Goal: Information Seeking & Learning: Find specific page/section

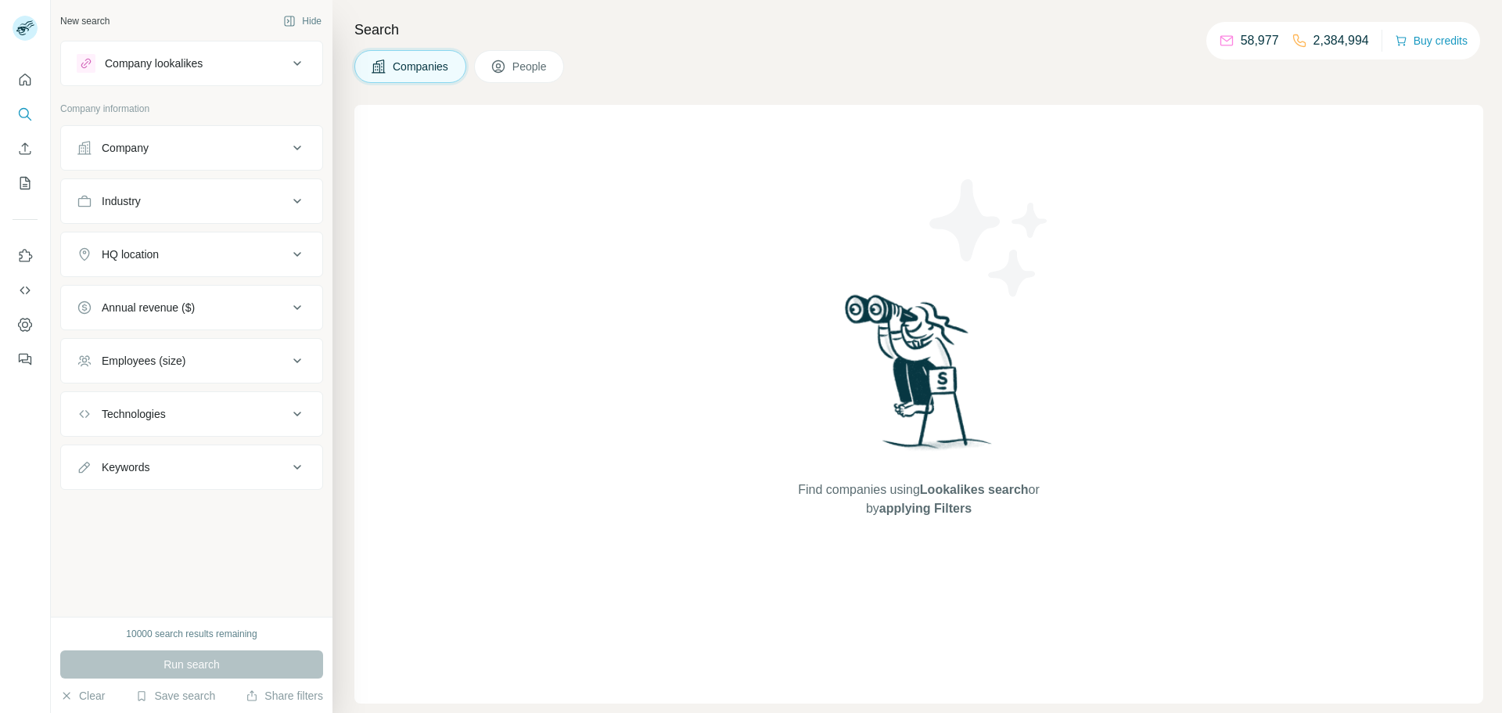
click at [142, 152] on div "Company" at bounding box center [125, 148] width 47 height 16
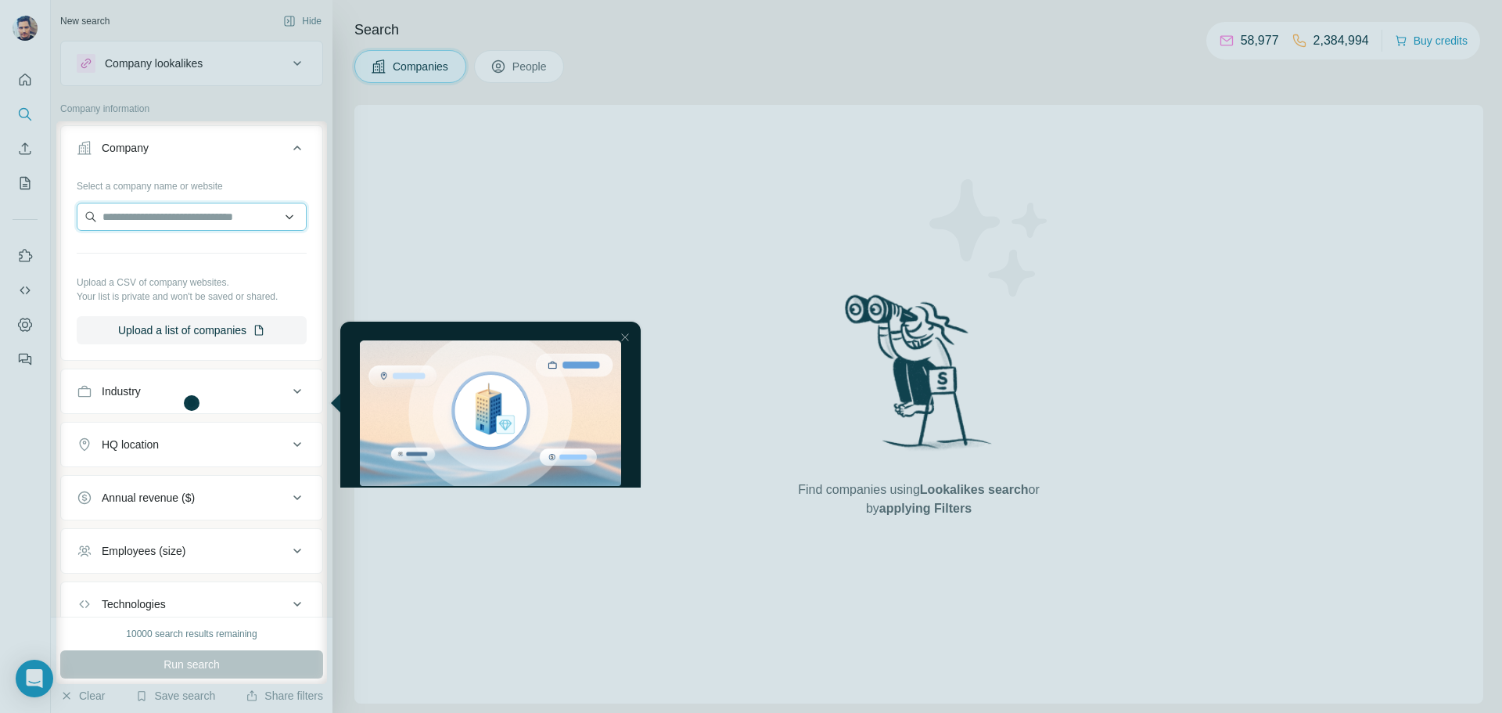
click at [192, 210] on input "text" at bounding box center [192, 217] width 230 height 28
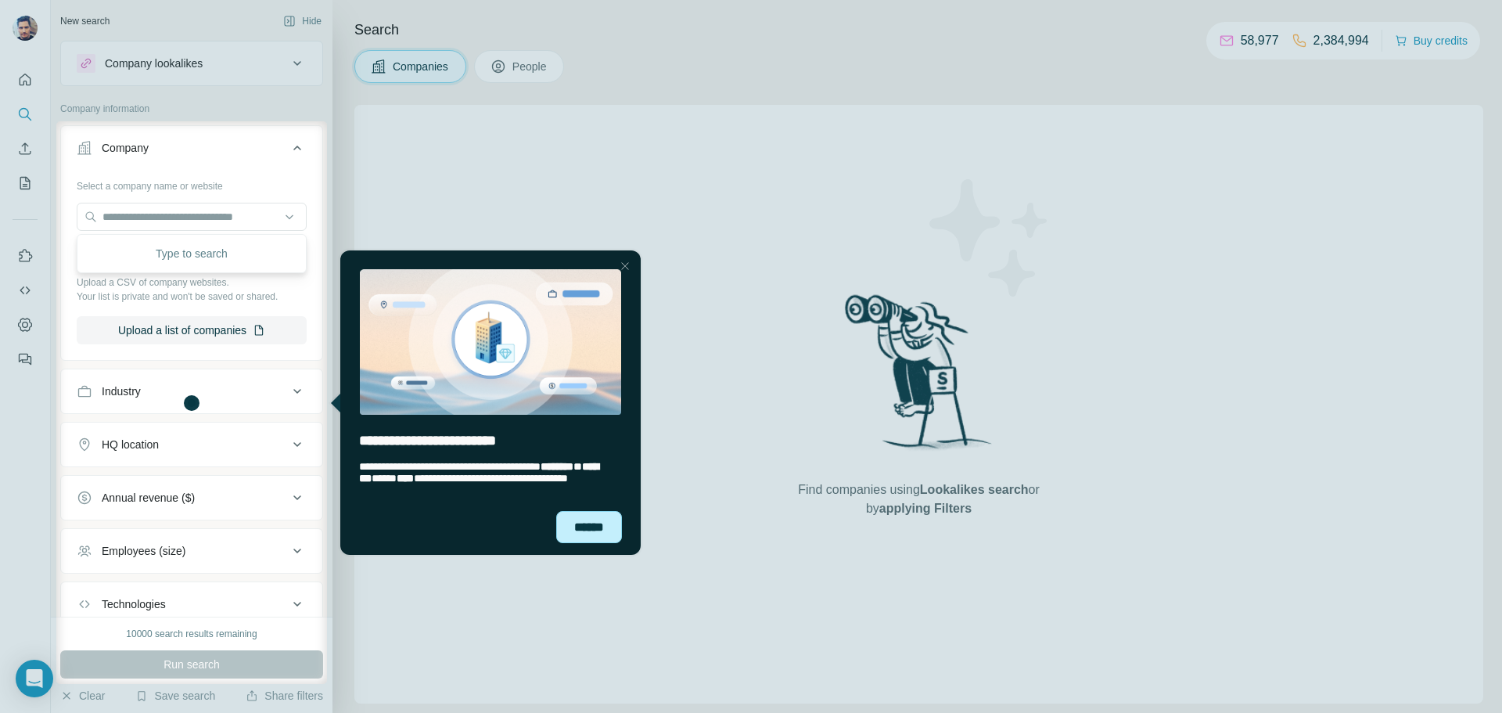
click at [592, 527] on div "******" at bounding box center [589, 527] width 66 height 32
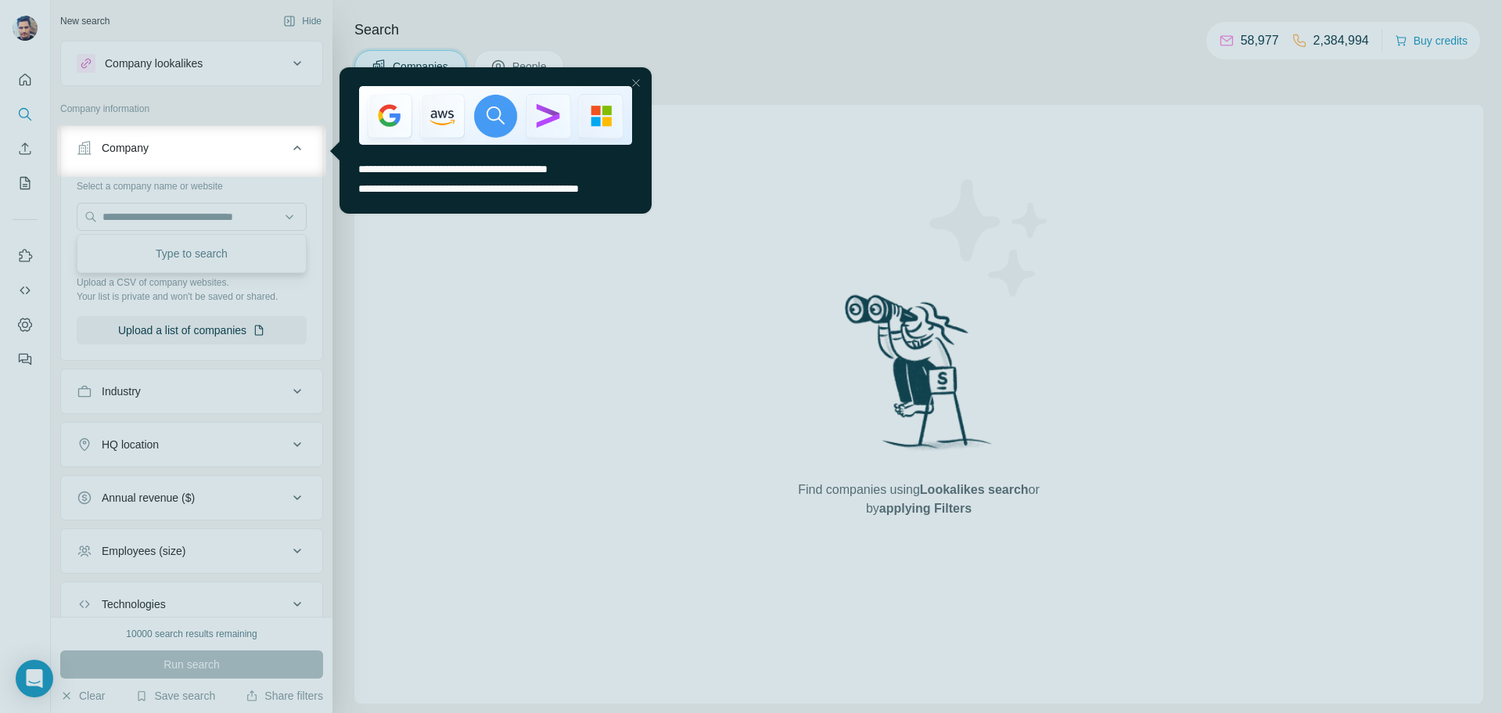
click at [188, 215] on div at bounding box center [751, 445] width 1502 height 536
click at [209, 180] on div at bounding box center [751, 445] width 1502 height 536
click at [640, 83] on div at bounding box center [636, 83] width 19 height 19
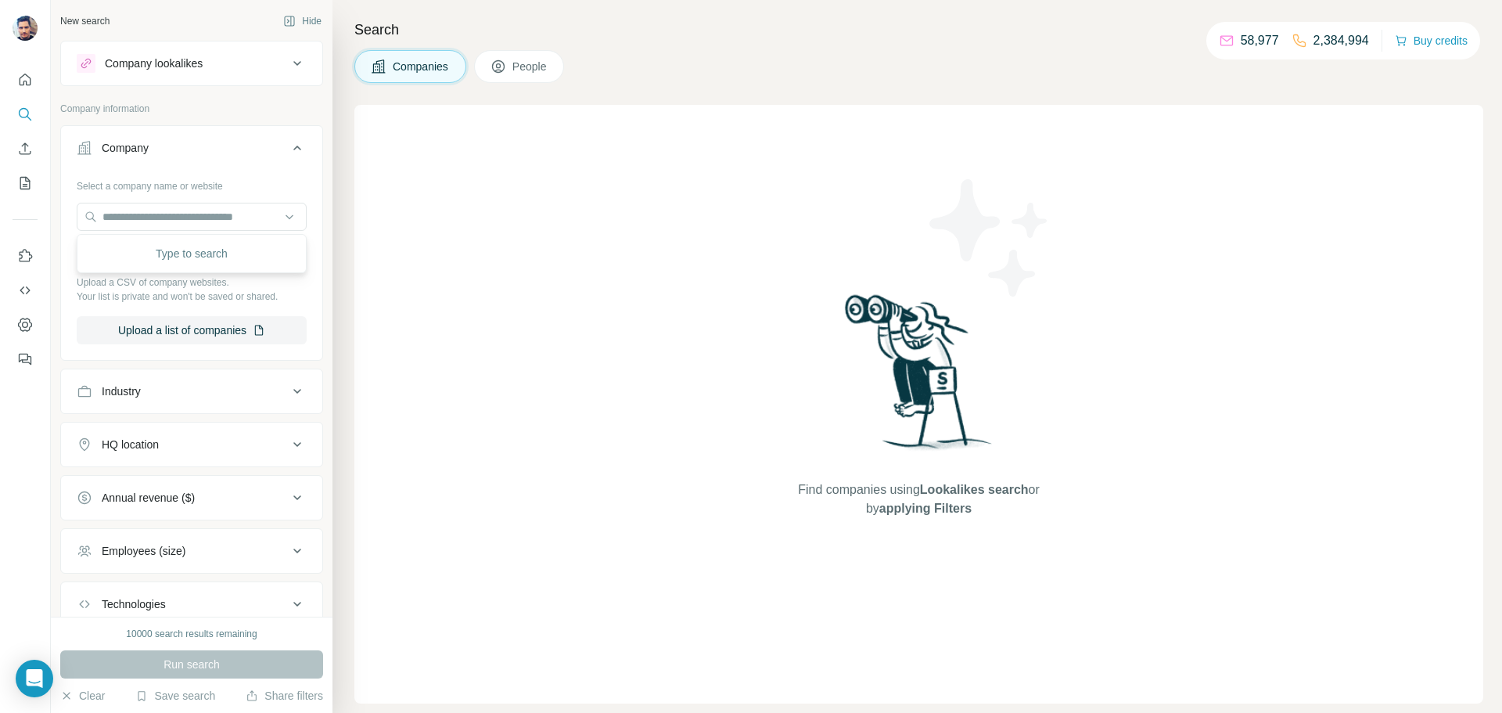
click at [179, 199] on div "Select a company name or website Upload a CSV of company websites. Your list is…" at bounding box center [192, 258] width 230 height 171
click at [172, 210] on input "text" at bounding box center [192, 217] width 230 height 28
paste input "******"
type input "******"
click at [169, 142] on div "Company" at bounding box center [182, 148] width 211 height 16
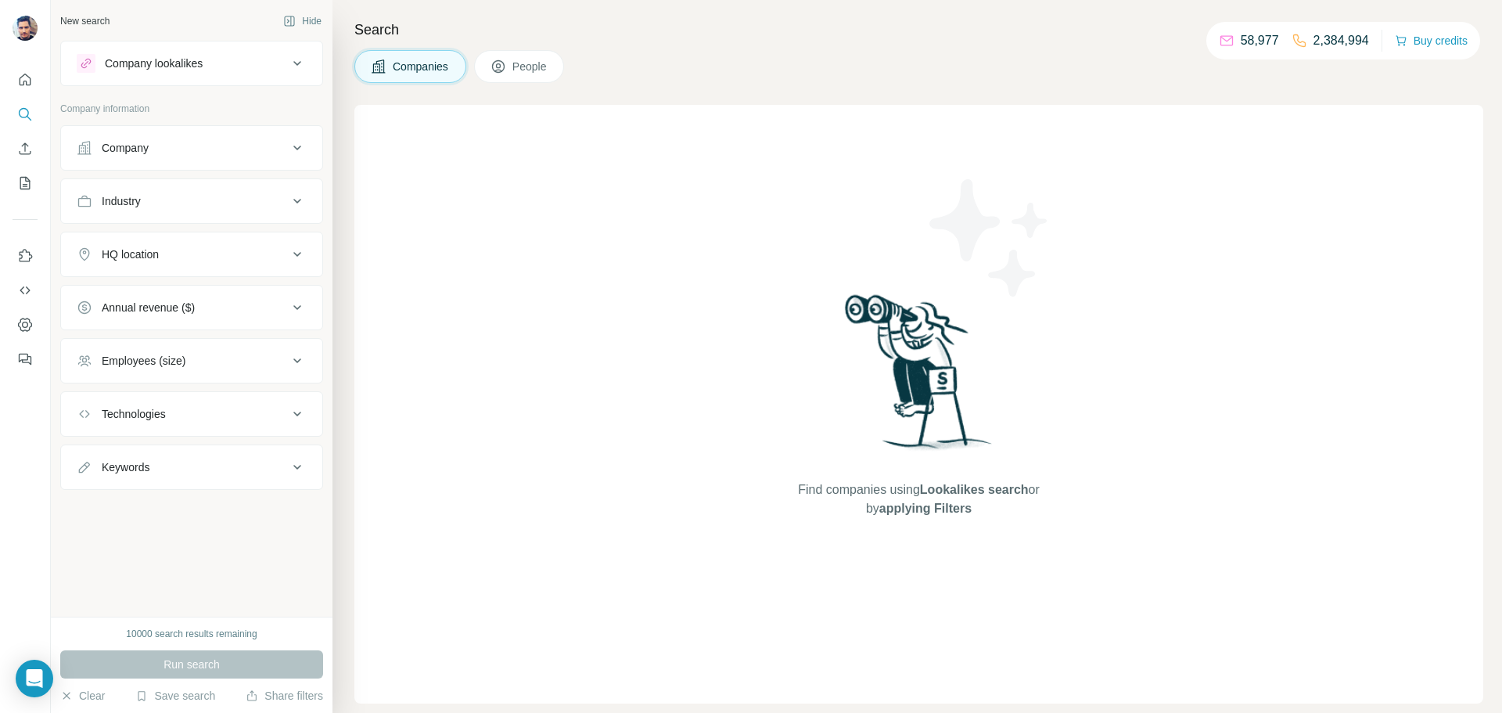
click at [169, 144] on div "Company" at bounding box center [182, 148] width 211 height 16
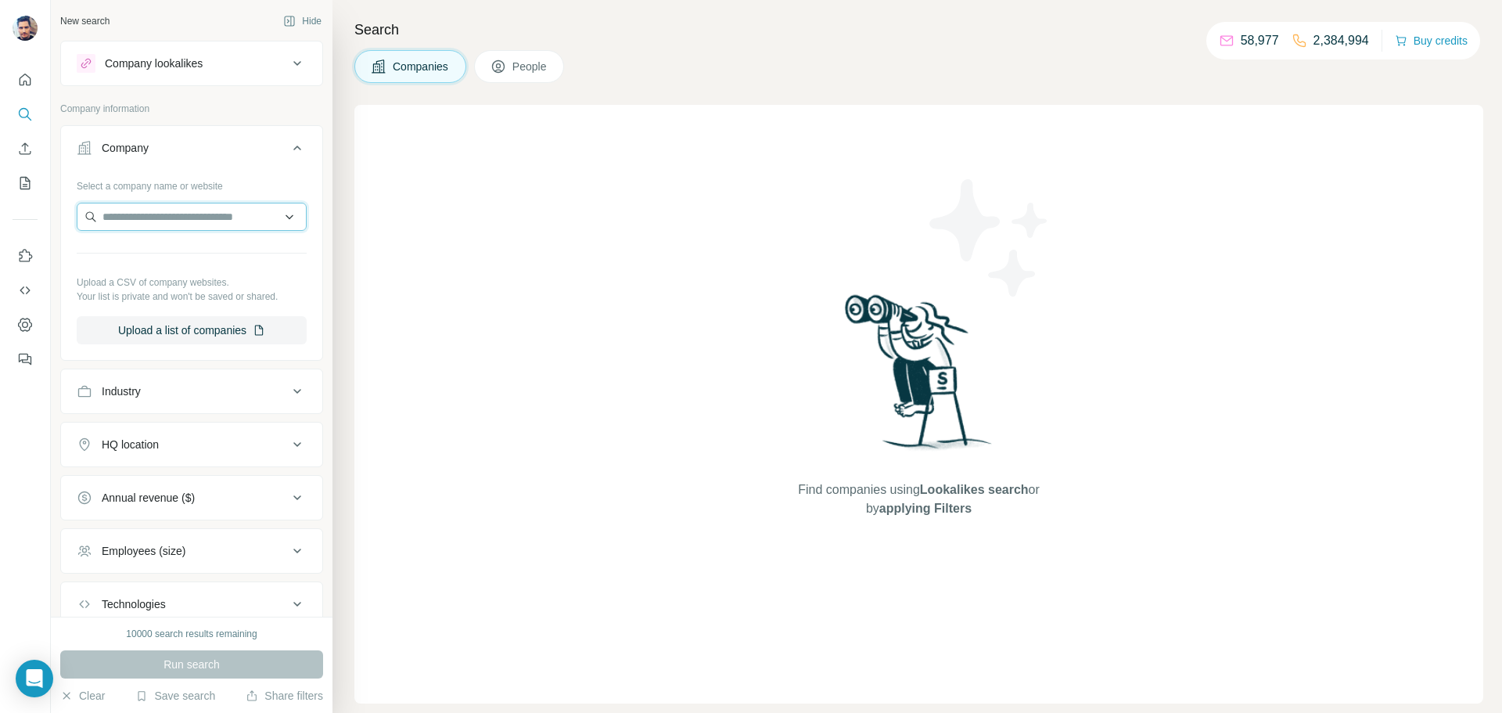
click at [138, 214] on input "text" at bounding box center [192, 217] width 230 height 28
paste input "******"
drag, startPoint x: 172, startPoint y: 214, endPoint x: 102, endPoint y: 213, distance: 70.4
click at [102, 213] on input "******" at bounding box center [192, 217] width 230 height 28
type input "******"
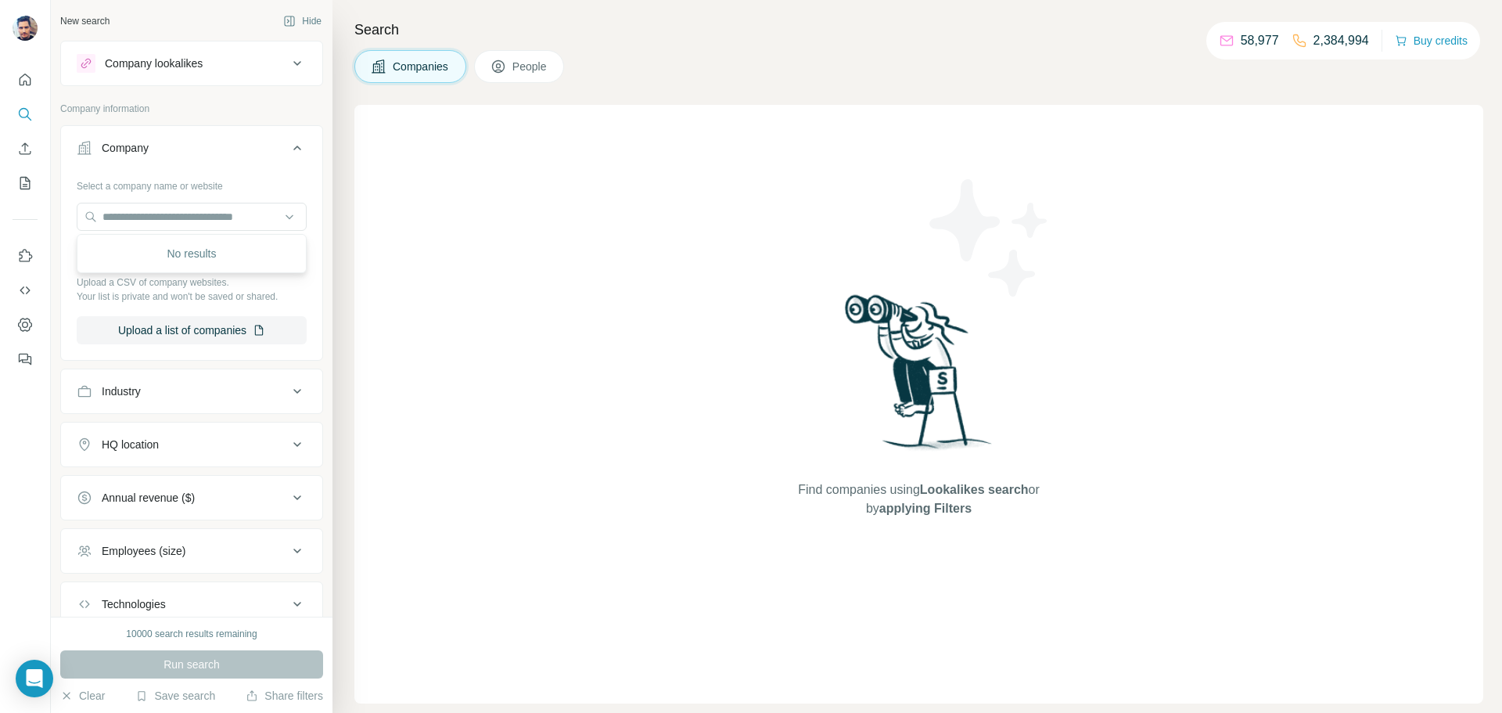
click at [272, 239] on div "No results" at bounding box center [192, 253] width 222 height 31
click at [275, 218] on input "text" at bounding box center [192, 217] width 230 height 28
type input "*******"
click at [161, 254] on div "Sto AS [DOMAIN_NAME]" at bounding box center [192, 259] width 222 height 42
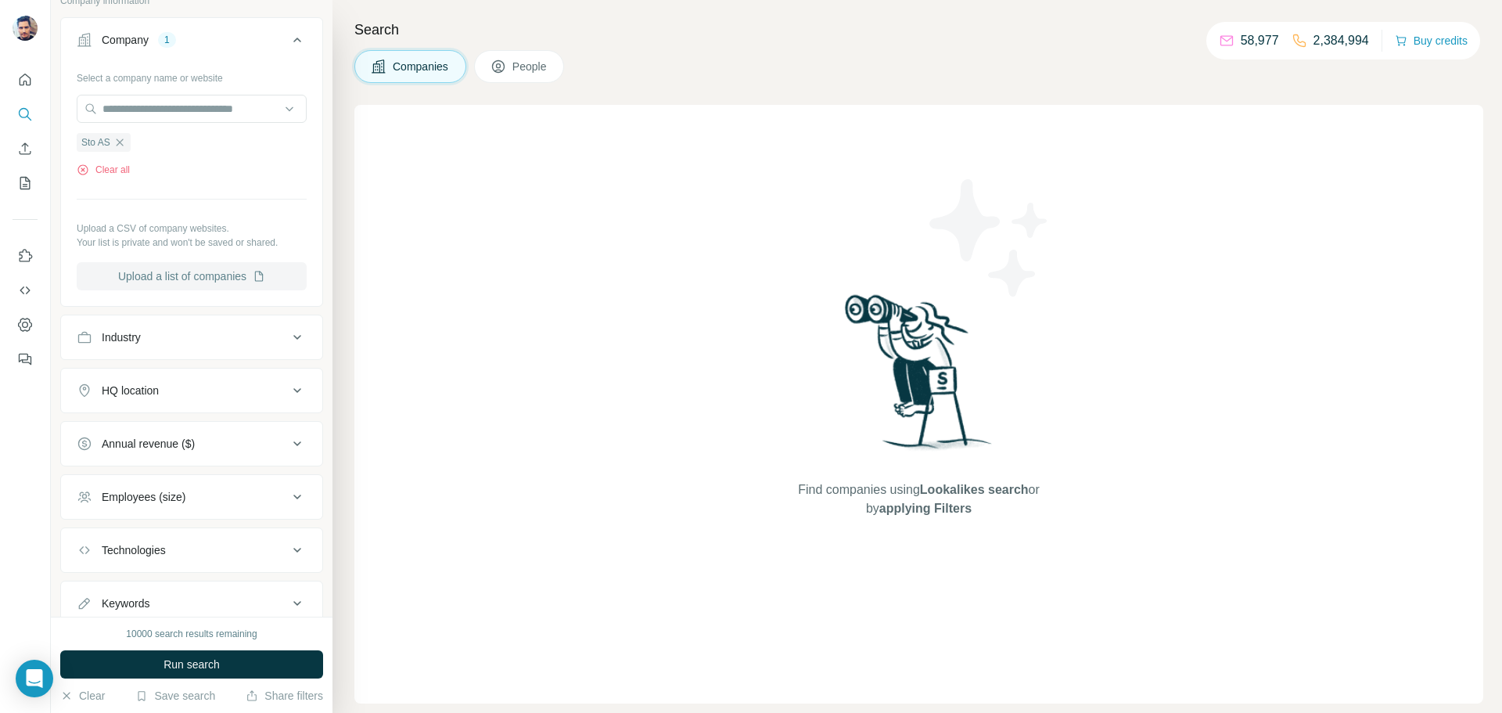
scroll to position [162, 0]
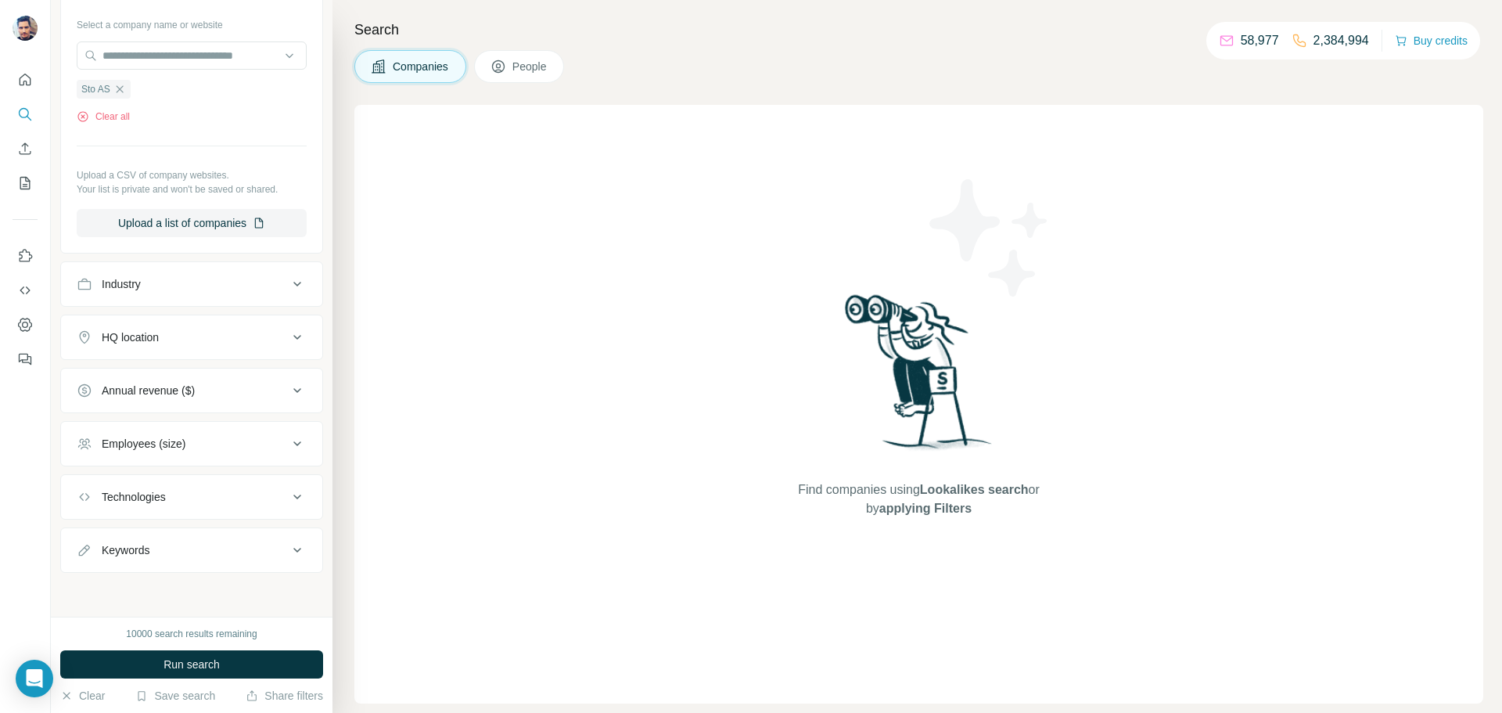
click at [246, 436] on div "Employees (size)" at bounding box center [182, 444] width 211 height 16
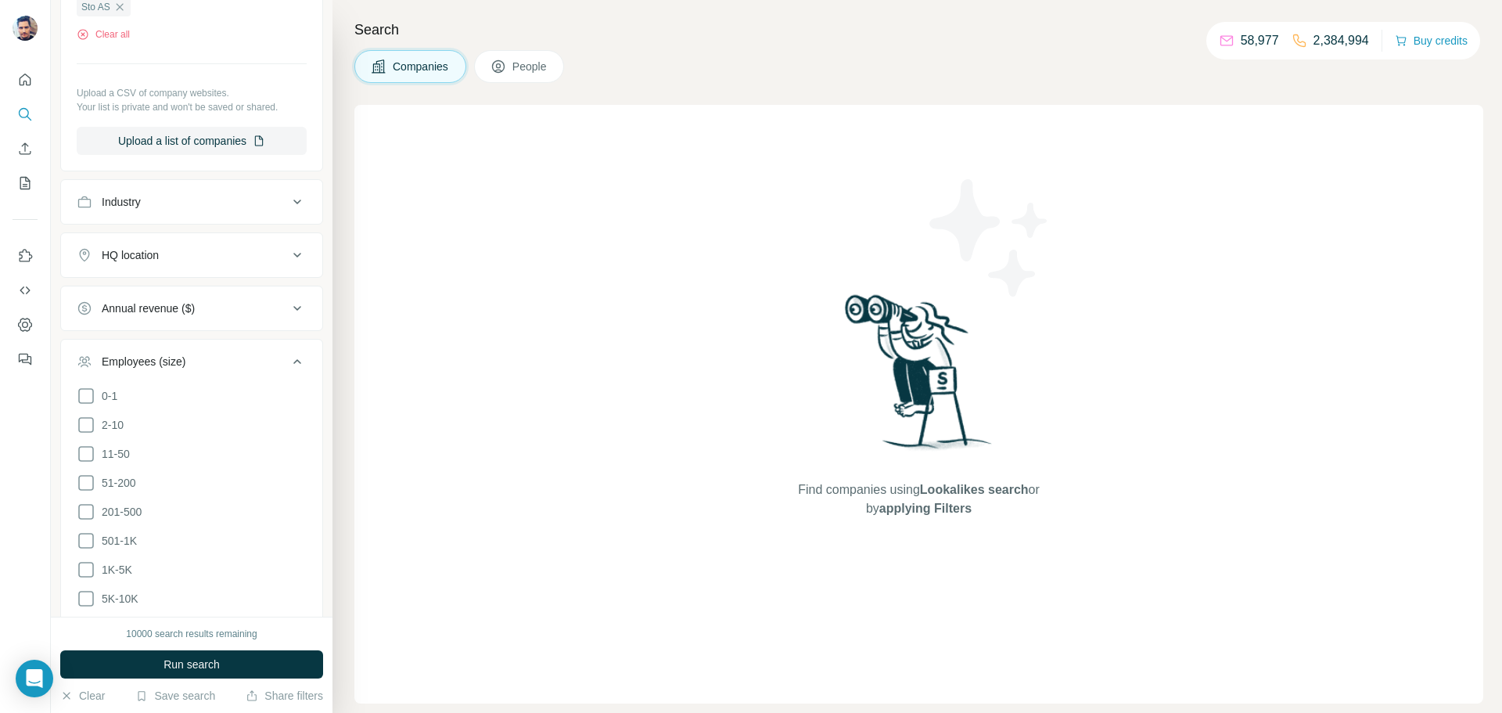
scroll to position [245, 0]
click at [221, 356] on div "Employees (size)" at bounding box center [182, 360] width 211 height 16
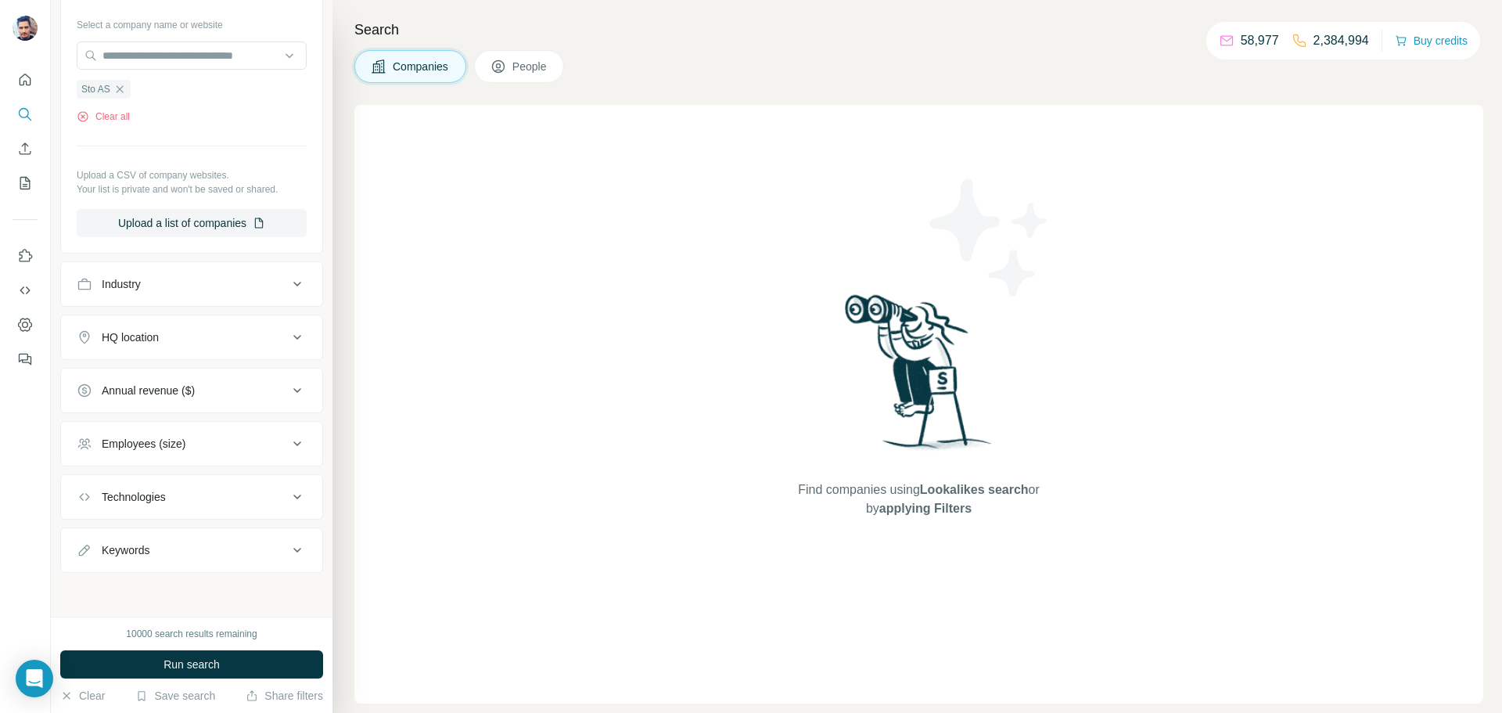
scroll to position [162, 0]
click at [237, 482] on button "Technologies" at bounding box center [191, 497] width 261 height 38
click at [237, 482] on button "Technologies" at bounding box center [191, 499] width 261 height 44
click at [246, 449] on div "Employees (size)" at bounding box center [182, 444] width 211 height 16
click at [542, 68] on span "People" at bounding box center [531, 67] width 36 height 16
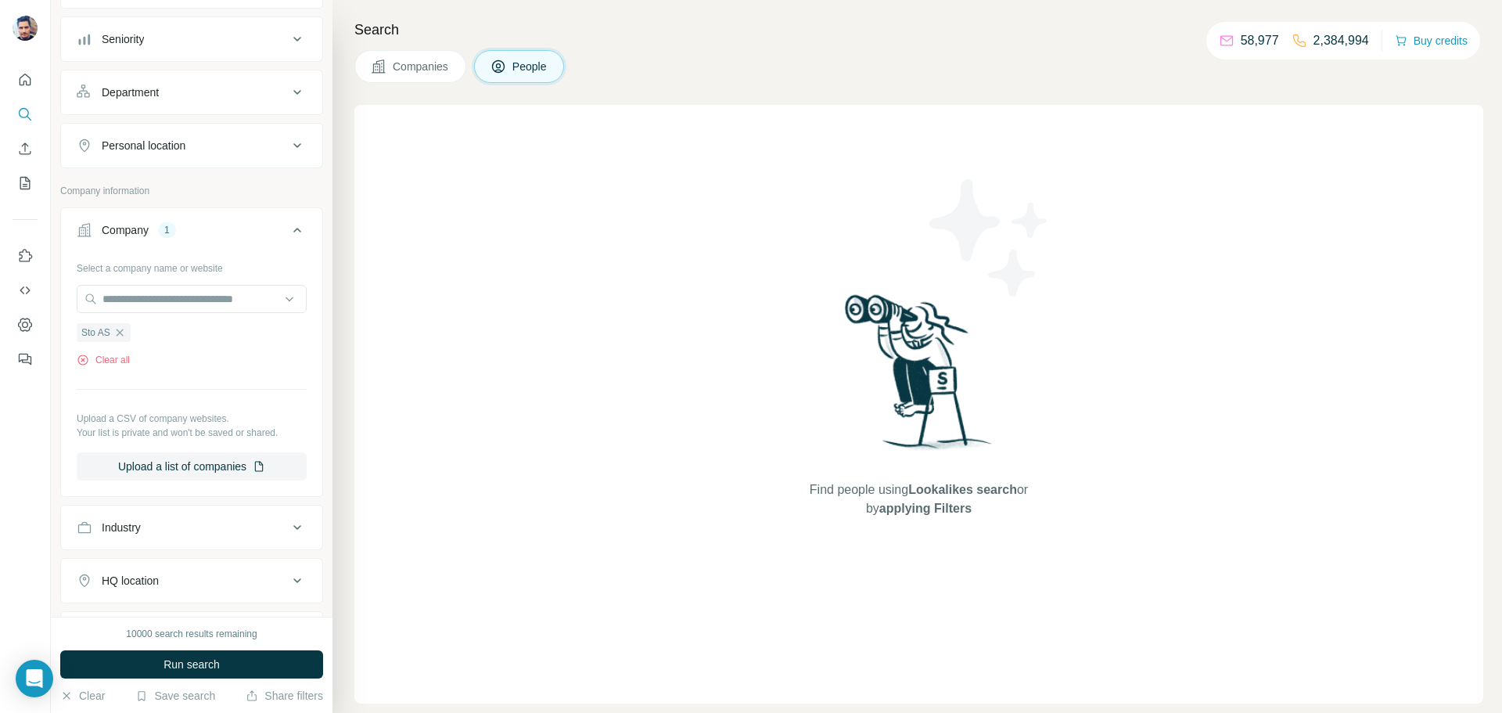
scroll to position [406, 0]
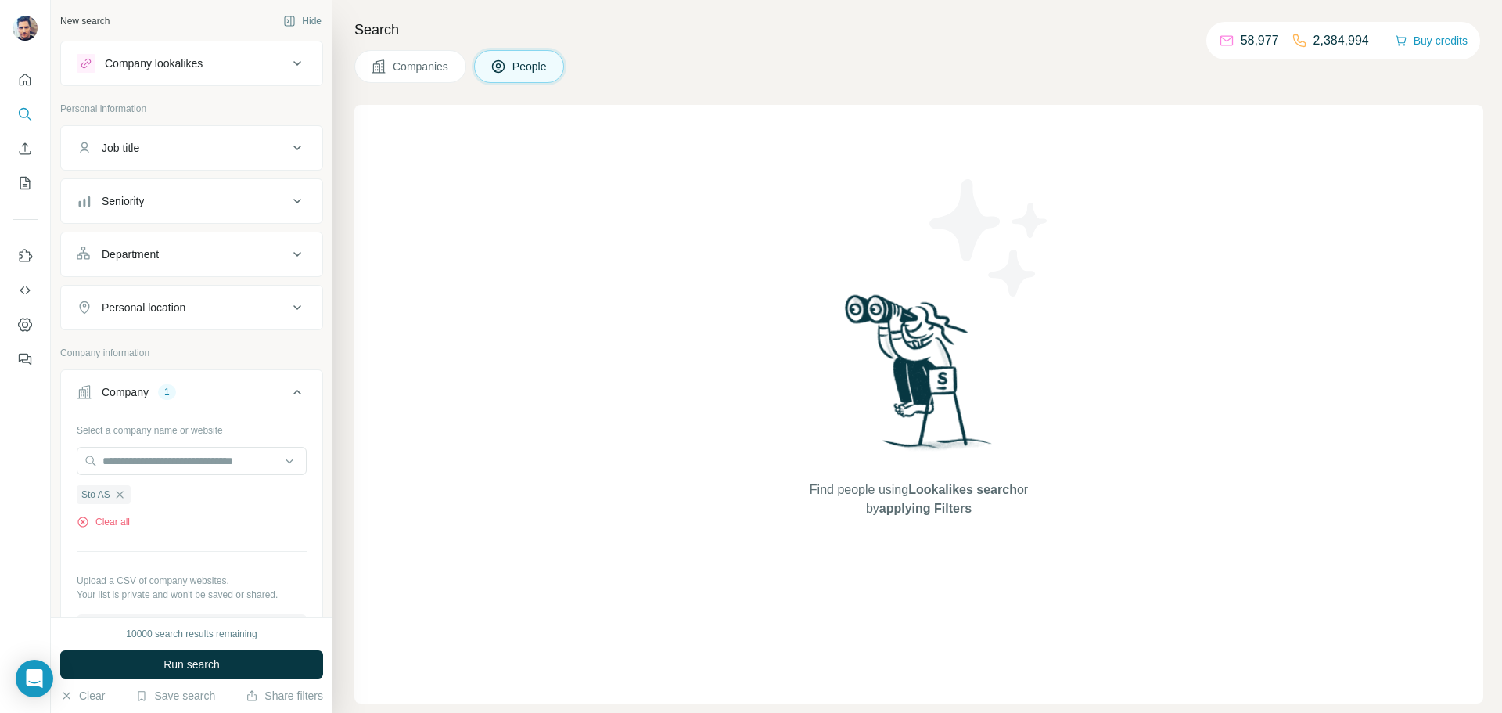
click at [211, 142] on div "Job title" at bounding box center [182, 148] width 211 height 16
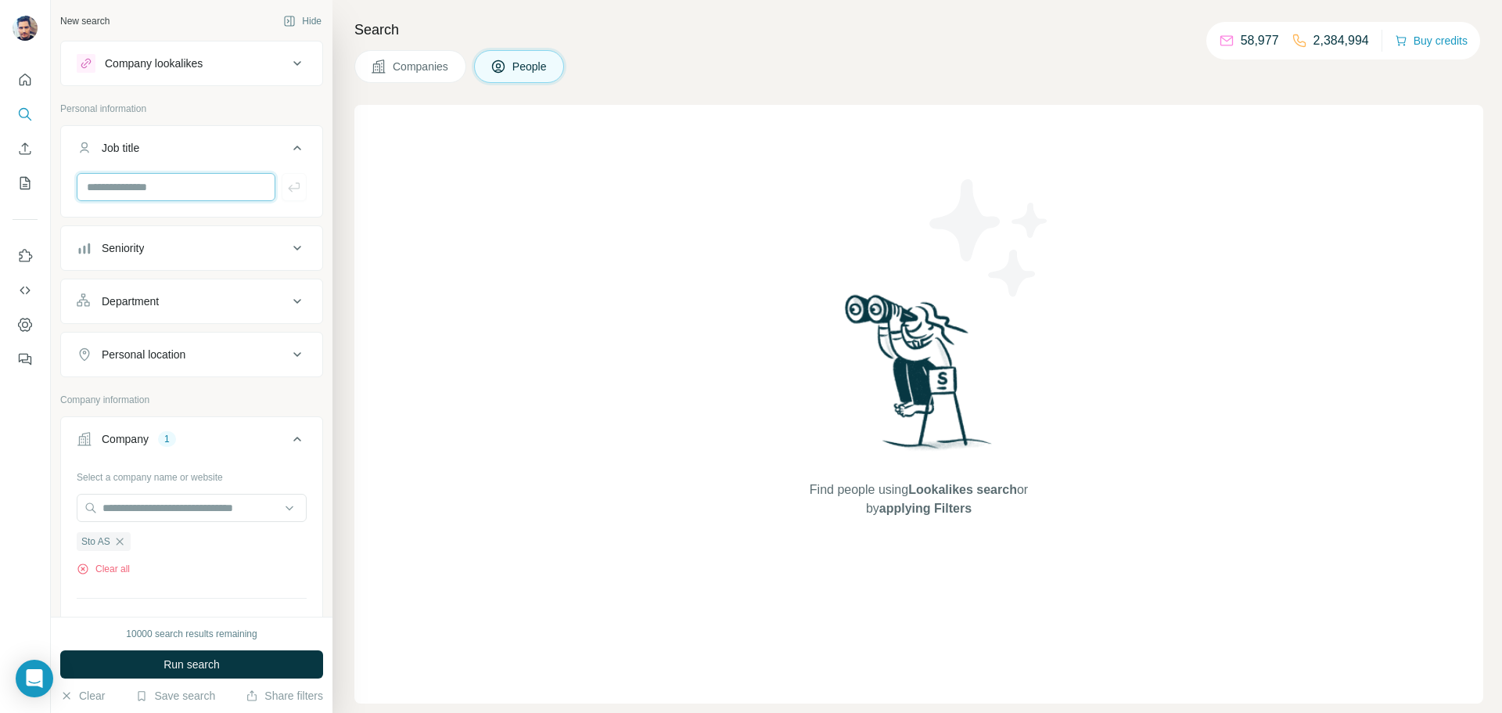
click at [176, 182] on input "text" at bounding box center [176, 187] width 199 height 28
type input "***"
click at [303, 186] on button "button" at bounding box center [294, 187] width 25 height 28
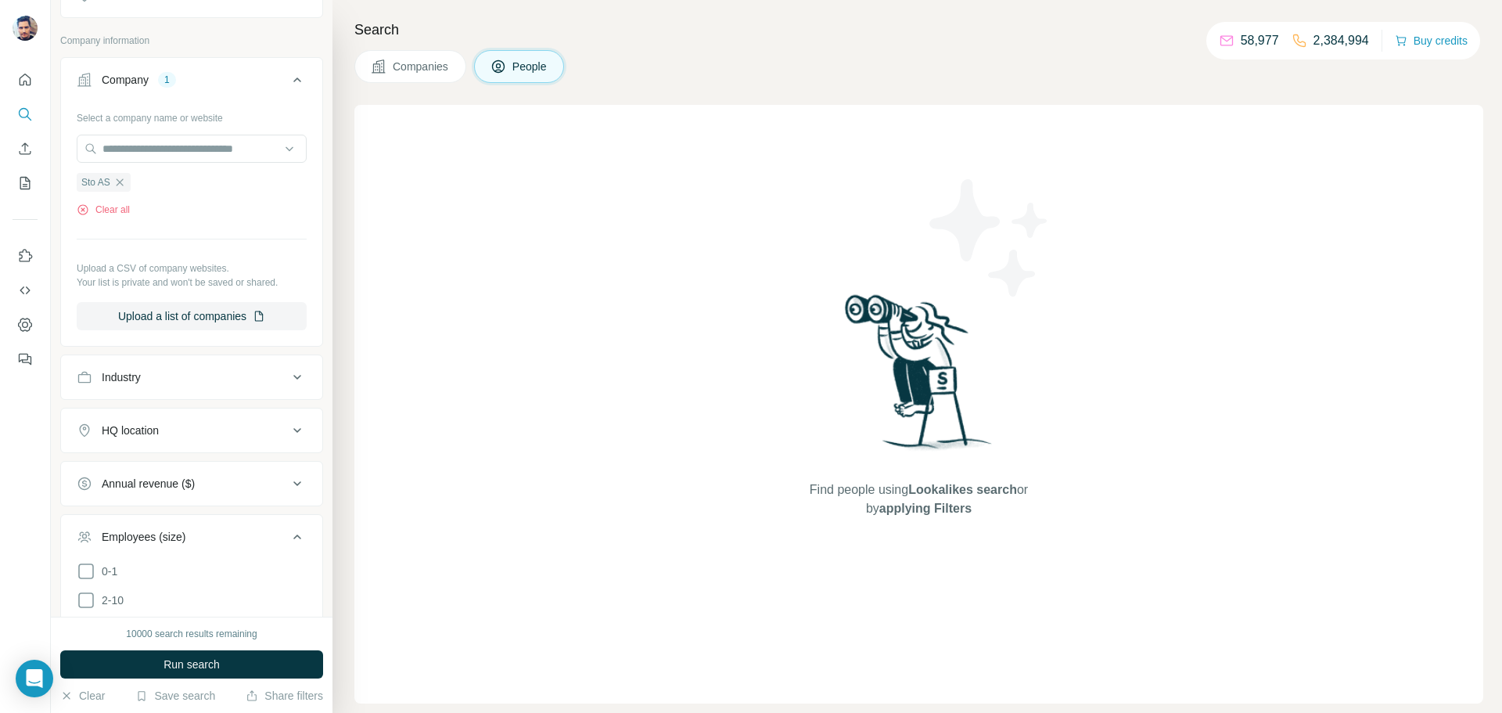
scroll to position [549, 0]
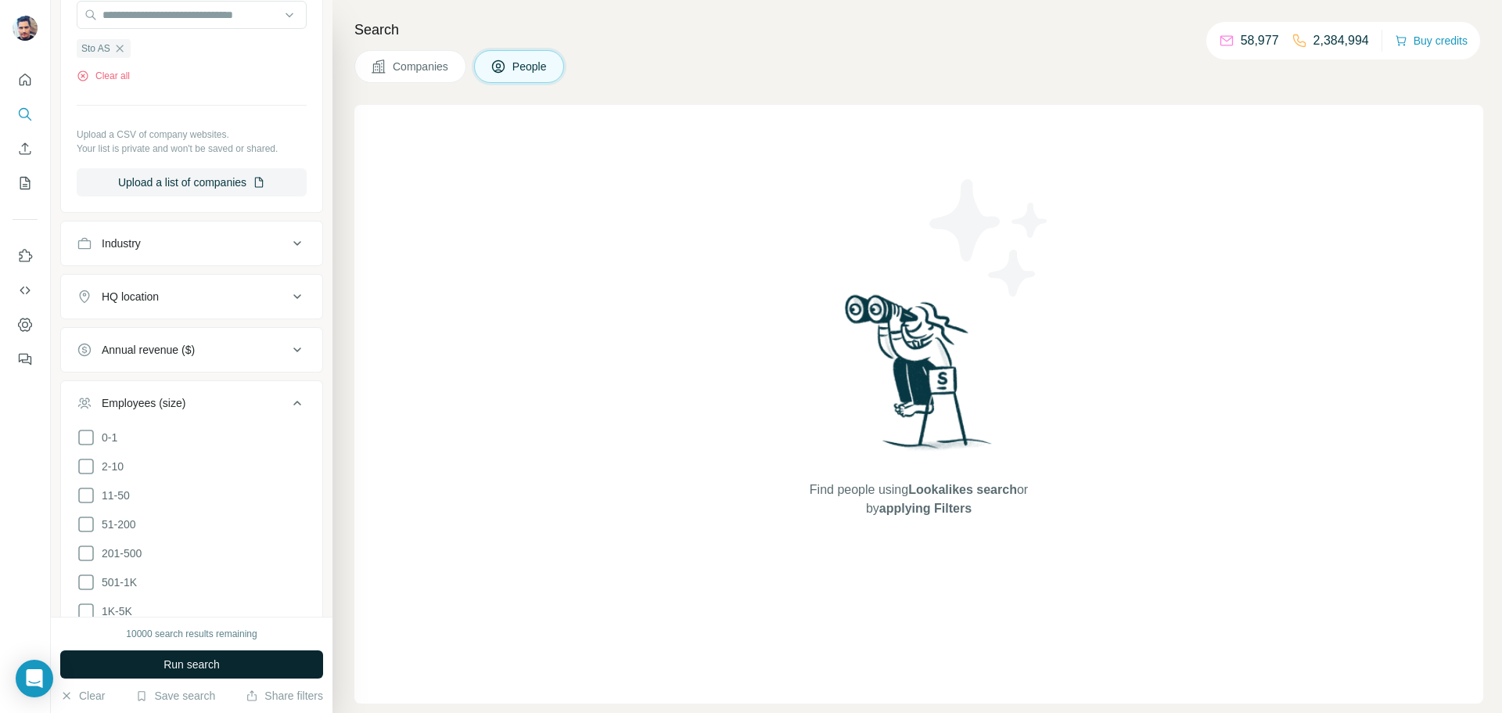
click at [133, 662] on button "Run search" at bounding box center [191, 664] width 263 height 28
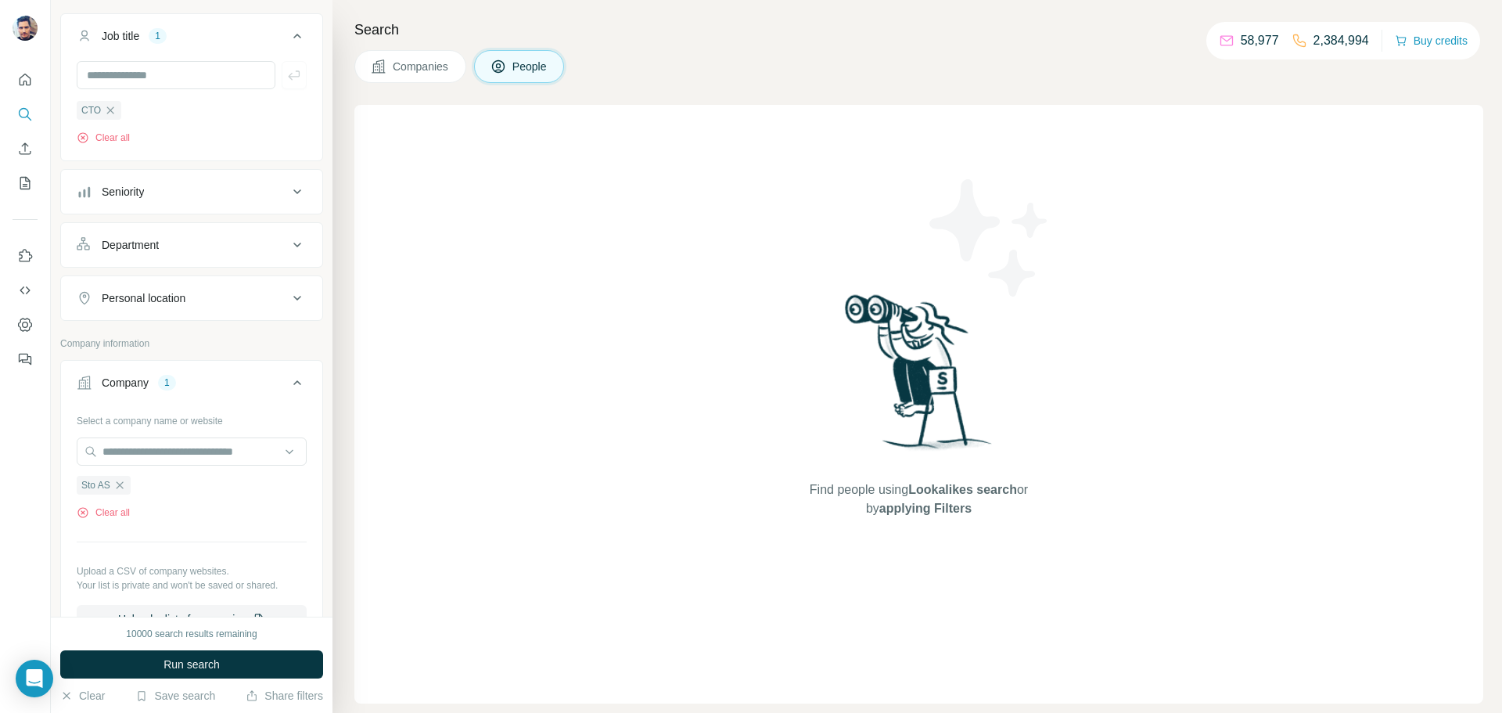
scroll to position [0, 0]
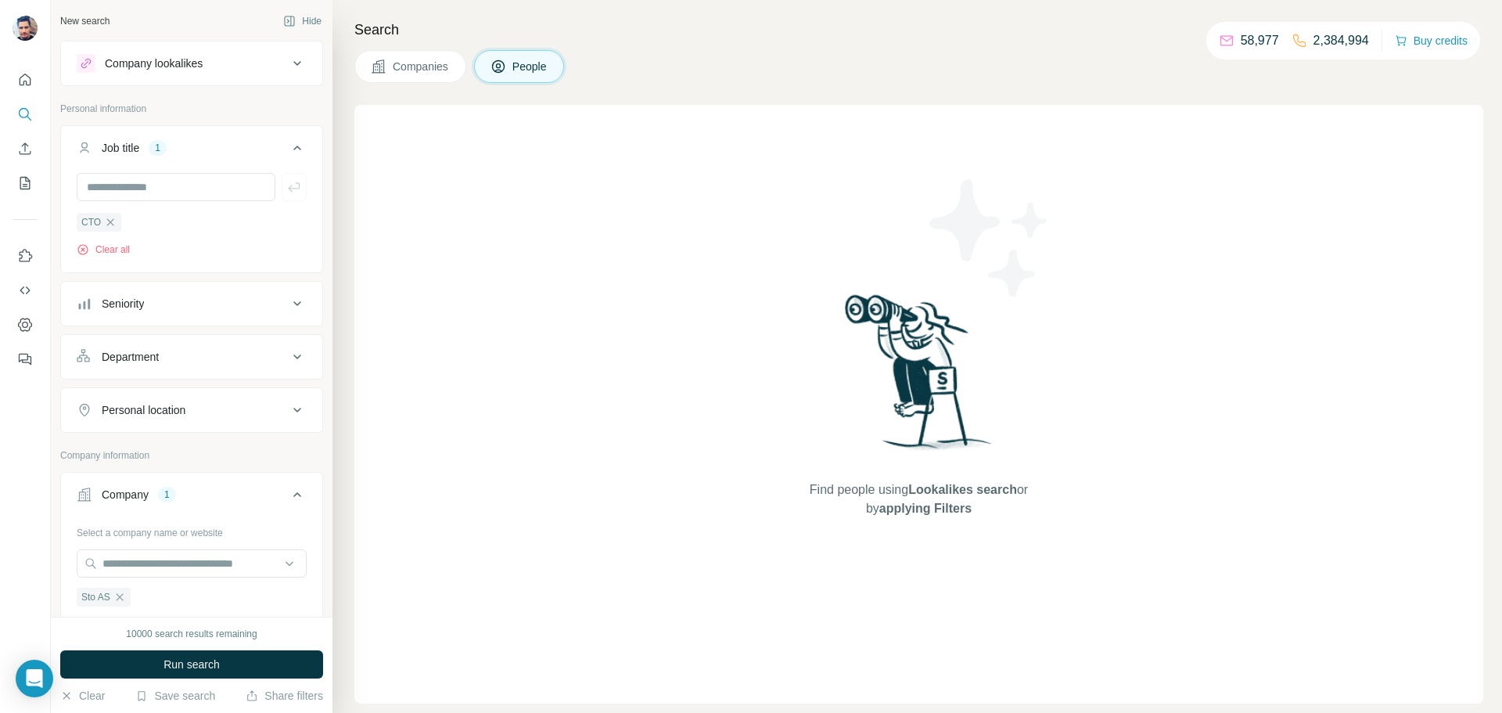
click at [418, 63] on span "Companies" at bounding box center [421, 67] width 57 height 16
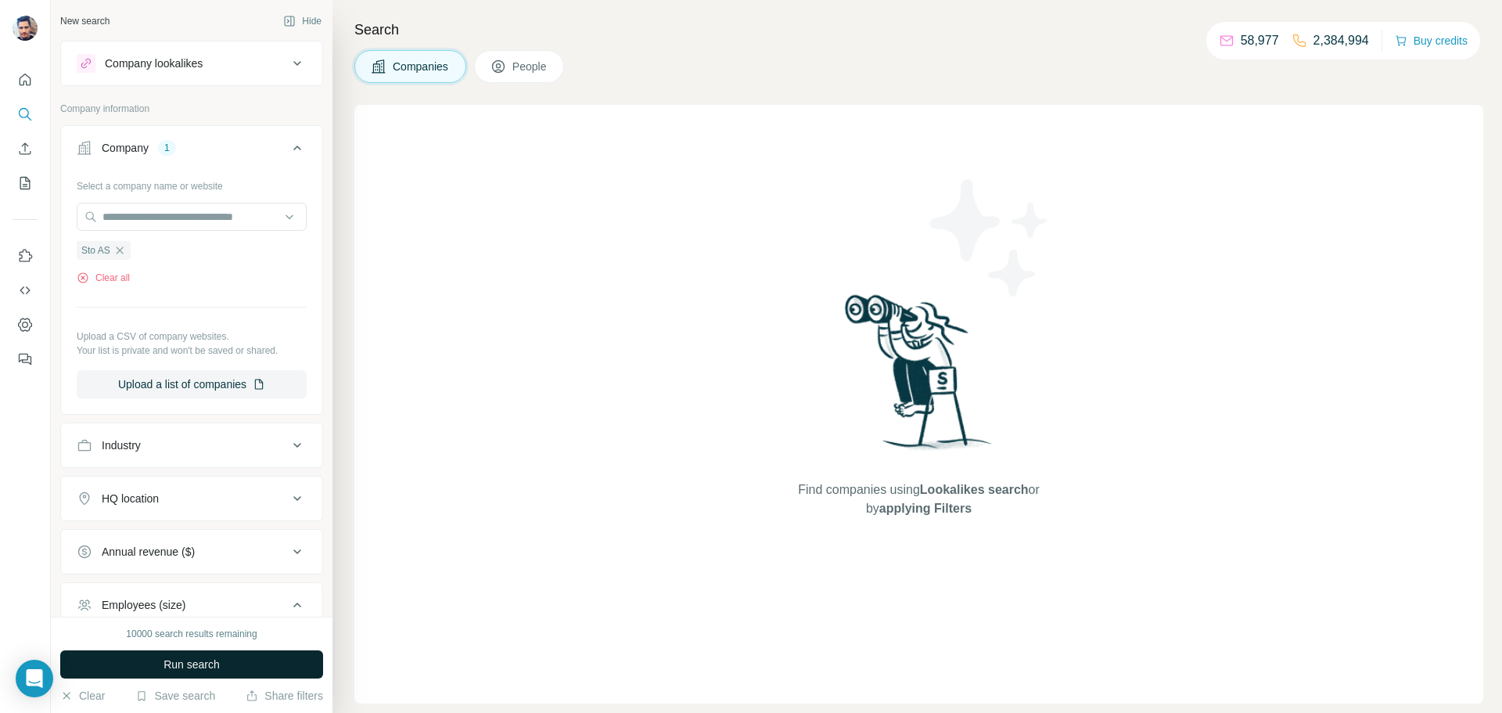
click at [208, 661] on span "Run search" at bounding box center [192, 665] width 56 height 16
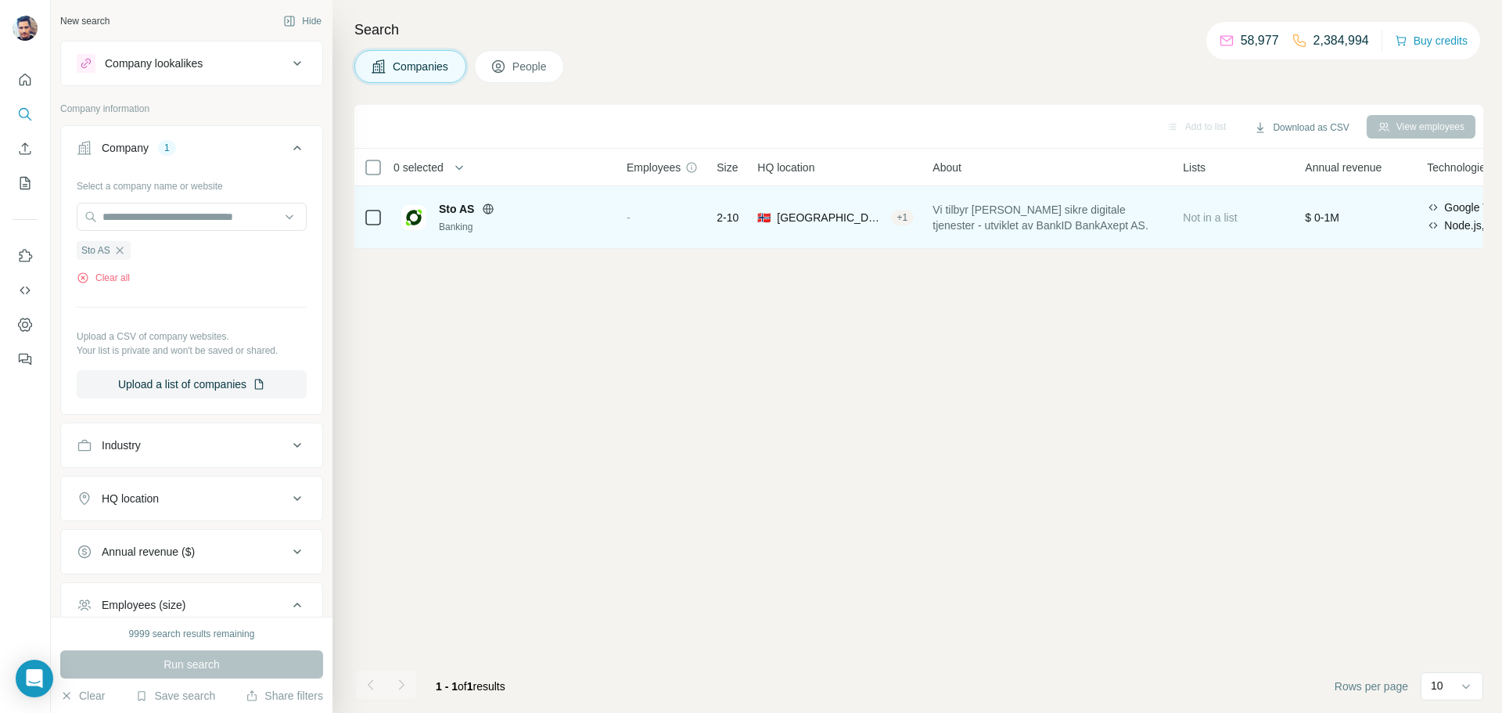
click at [463, 206] on span "Sto AS" at bounding box center [456, 209] width 35 height 16
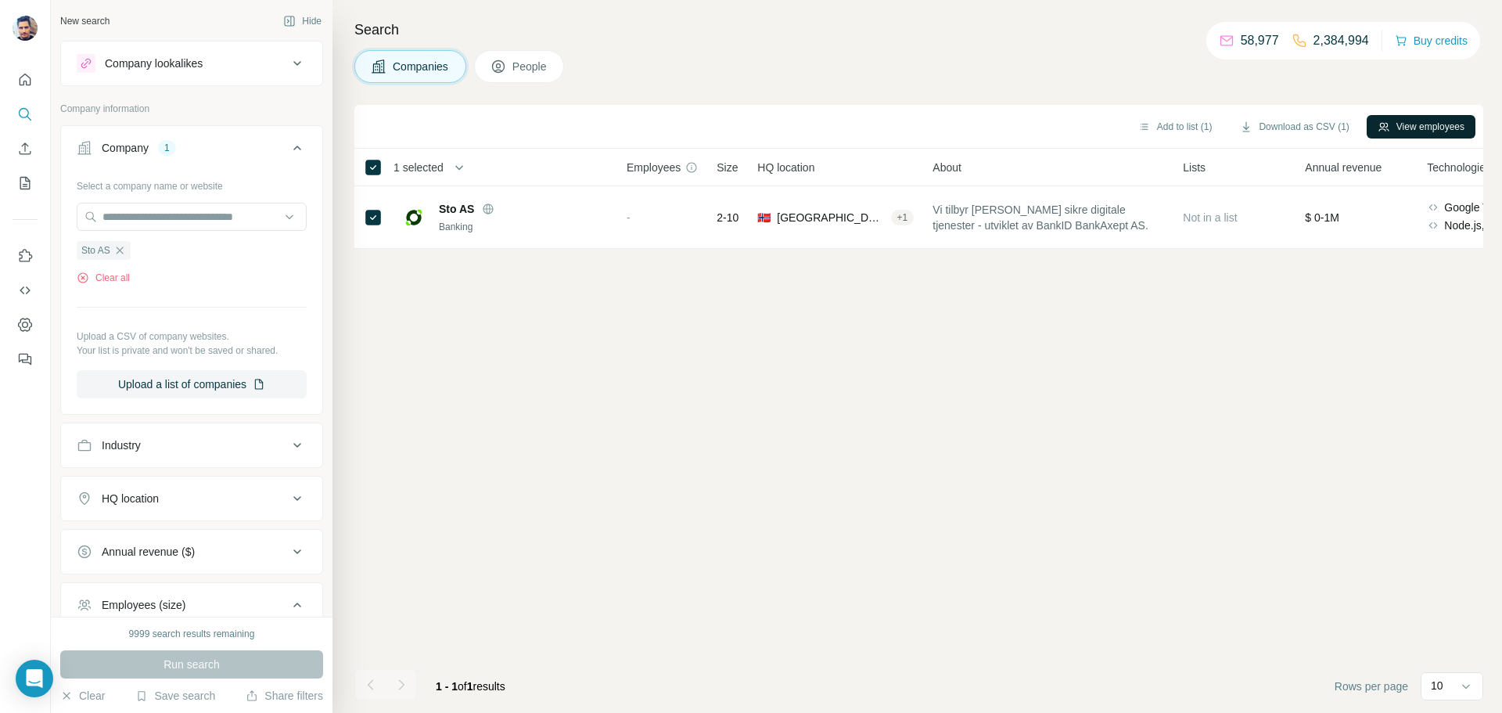
click at [1417, 123] on button "View employees" at bounding box center [1421, 126] width 109 height 23
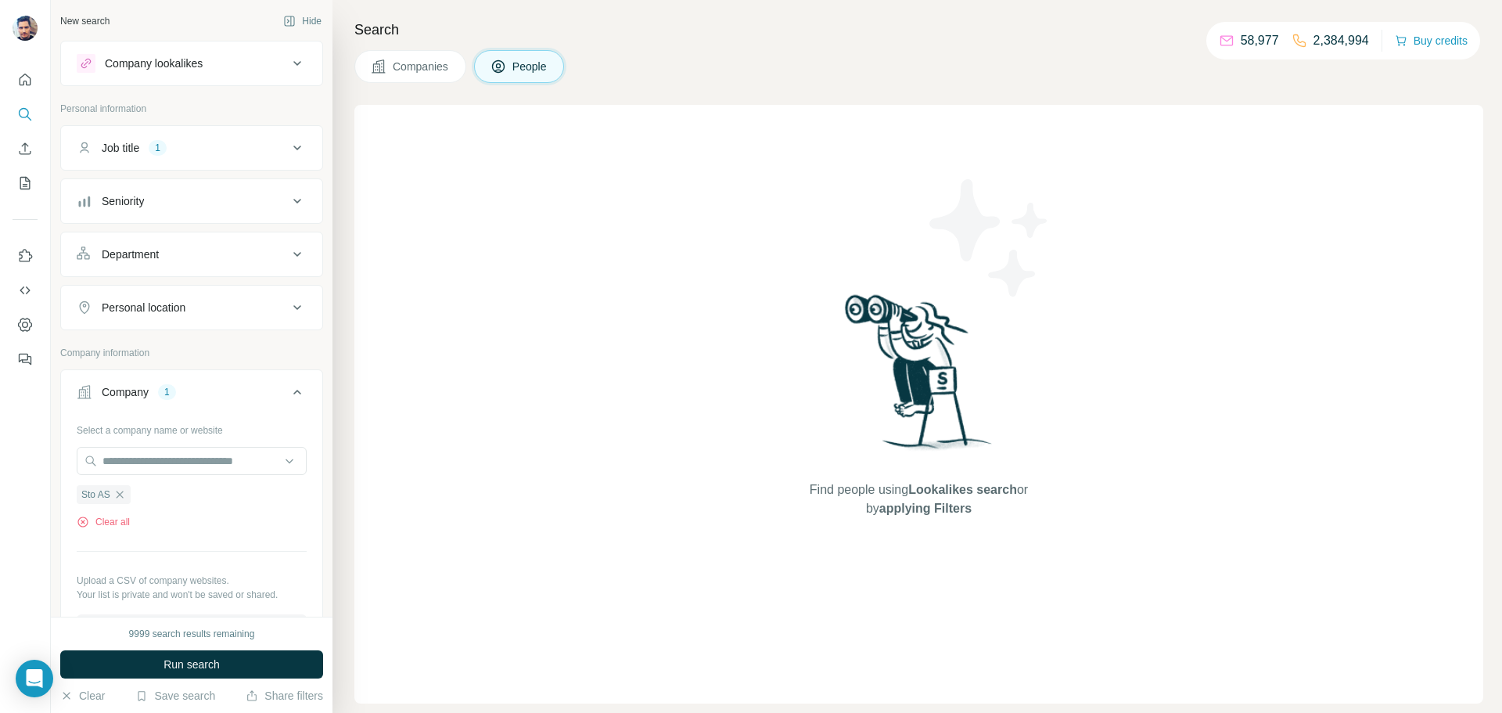
drag, startPoint x: 595, startPoint y: 398, endPoint x: 603, endPoint y: 388, distance: 13.3
click at [603, 390] on div "Find people using Lookalikes search or by applying Filters" at bounding box center [918, 404] width 1129 height 599
click at [243, 312] on div "Personal location" at bounding box center [182, 308] width 211 height 16
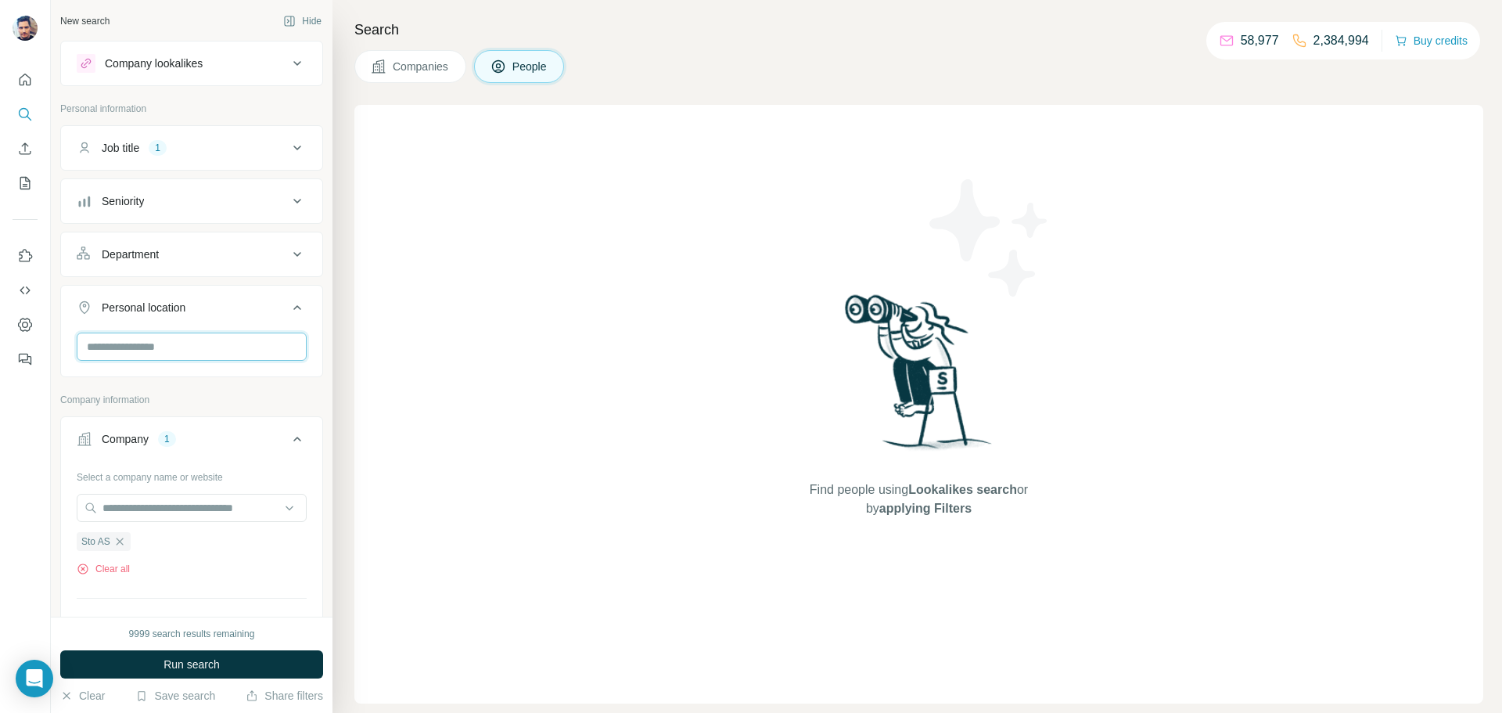
click at [174, 340] on input "text" at bounding box center [192, 347] width 230 height 28
type input "******"
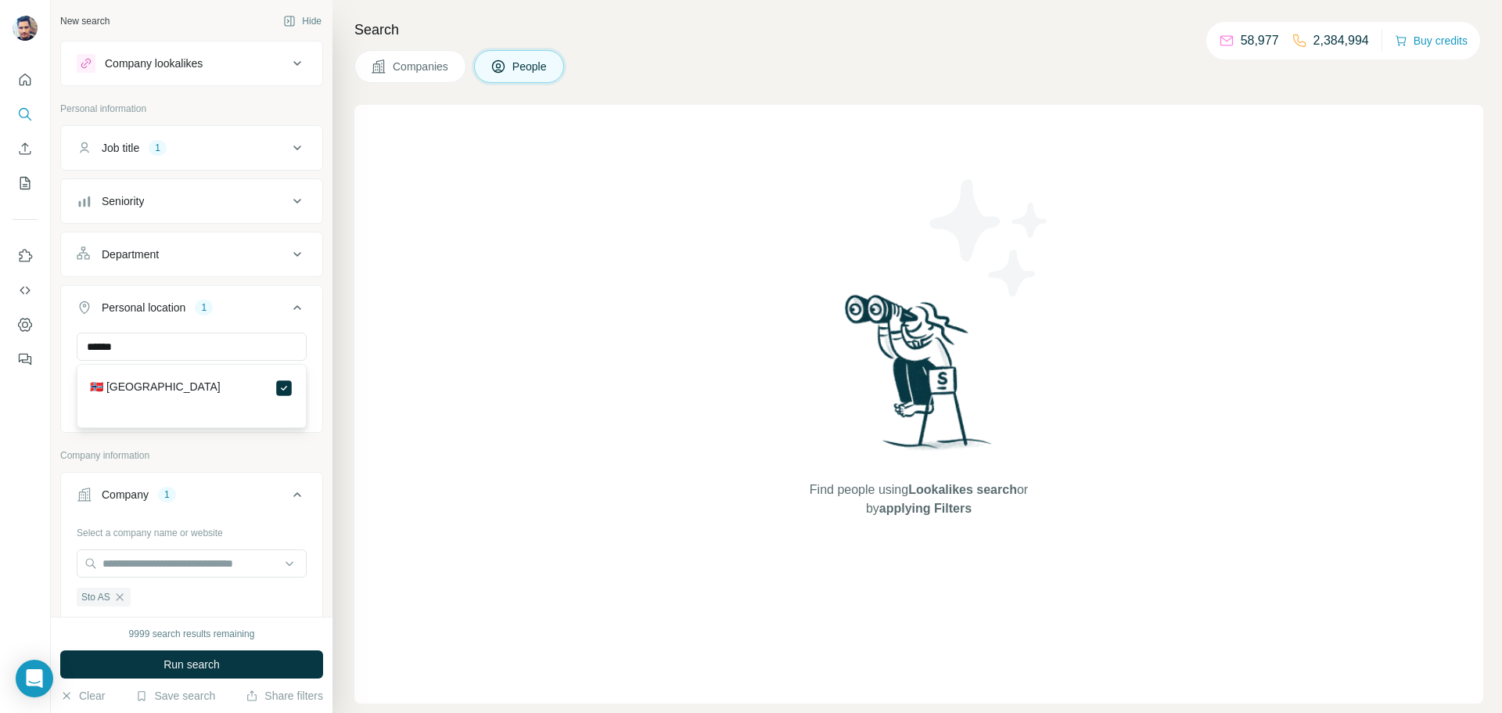
click at [478, 410] on div "Find people using Lookalikes search or by applying Filters" at bounding box center [918, 404] width 1129 height 599
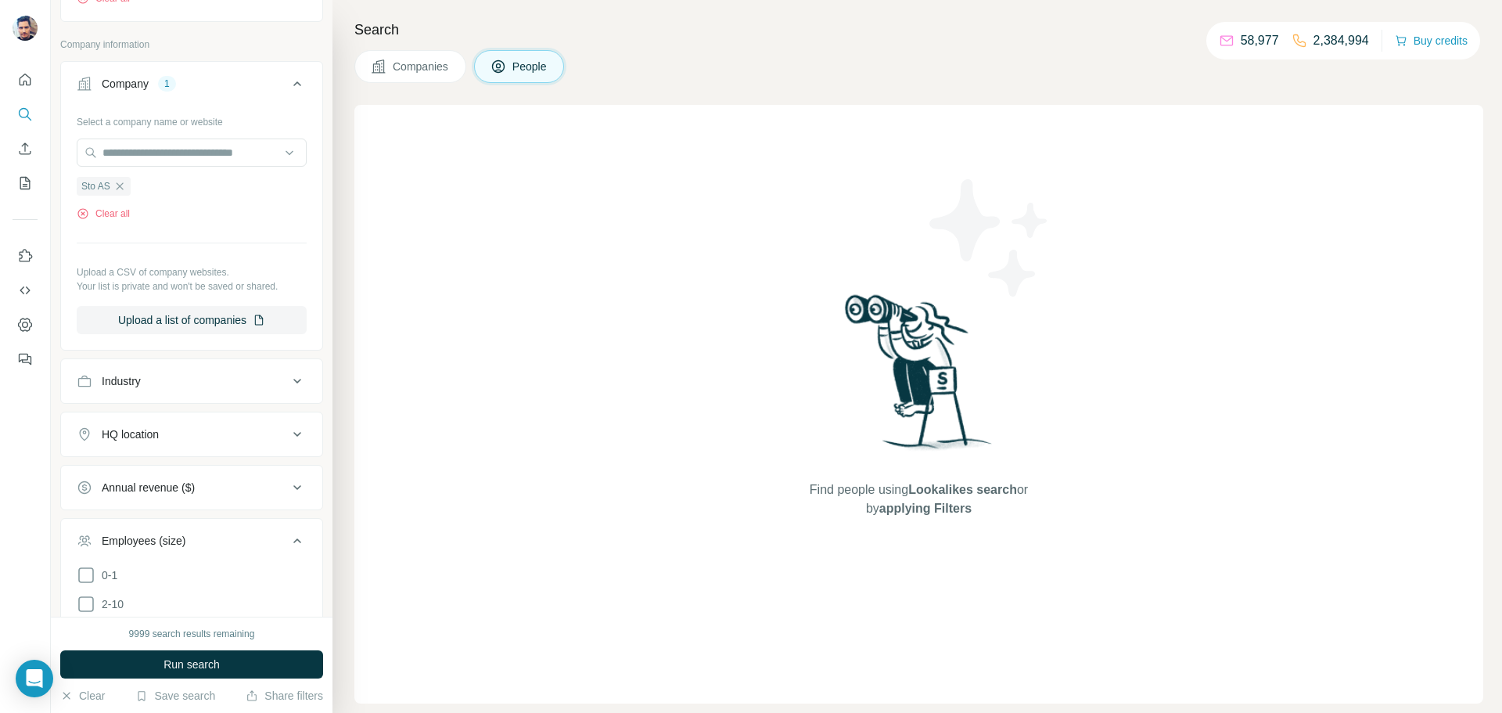
scroll to position [423, 0]
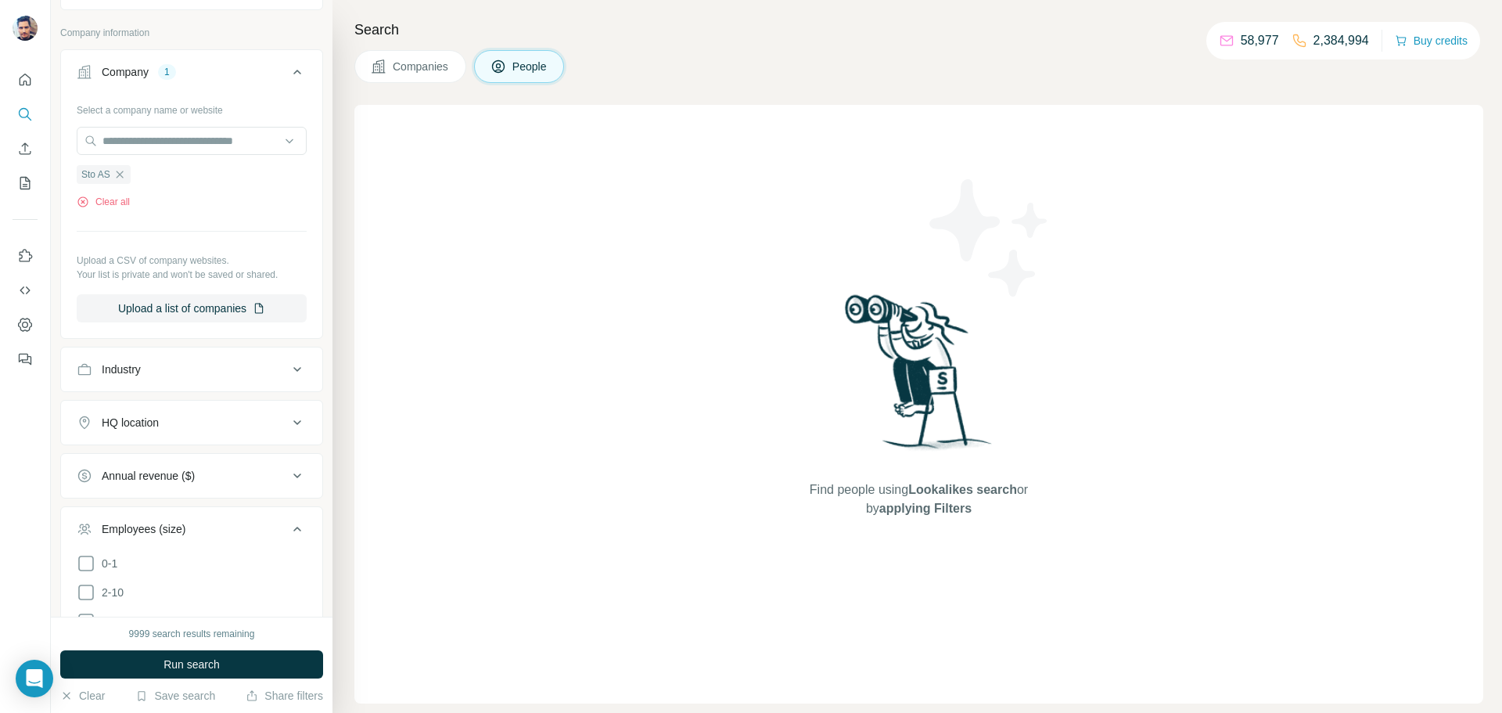
click at [207, 422] on div "HQ location" at bounding box center [182, 423] width 211 height 16
click at [206, 422] on div "HQ location" at bounding box center [182, 423] width 211 height 16
click at [207, 670] on span "Run search" at bounding box center [192, 665] width 56 height 16
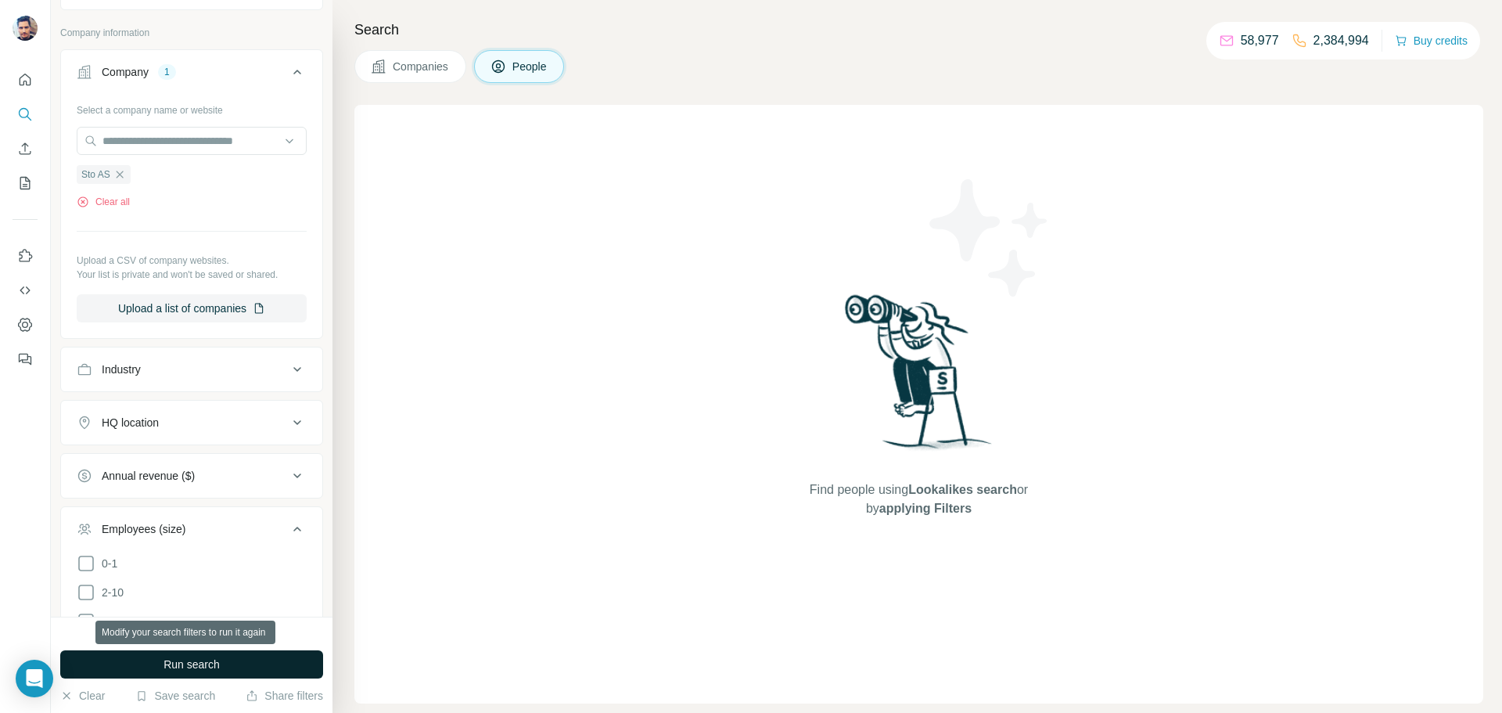
click at [200, 663] on span "Run search" at bounding box center [192, 665] width 56 height 16
click at [426, 59] on span "Companies" at bounding box center [421, 67] width 57 height 16
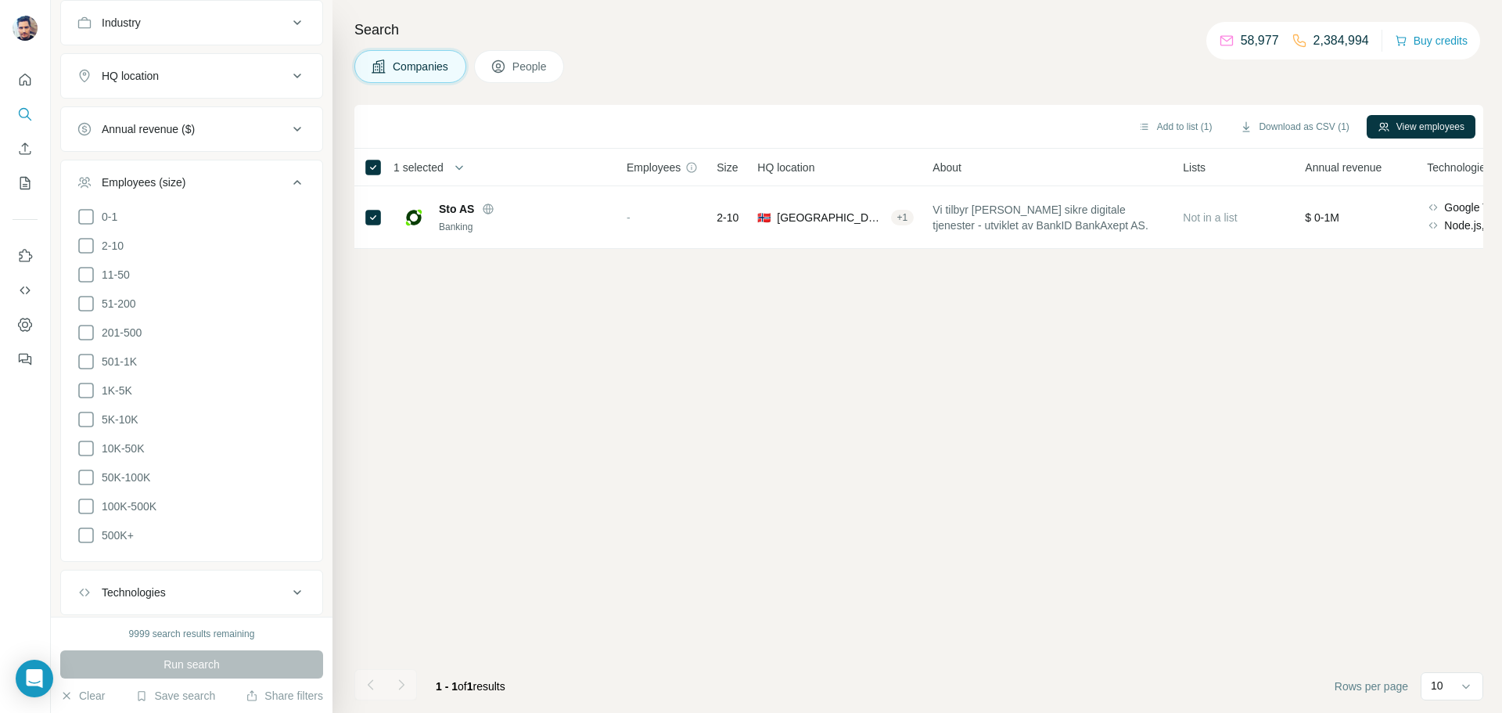
scroll to position [75, 0]
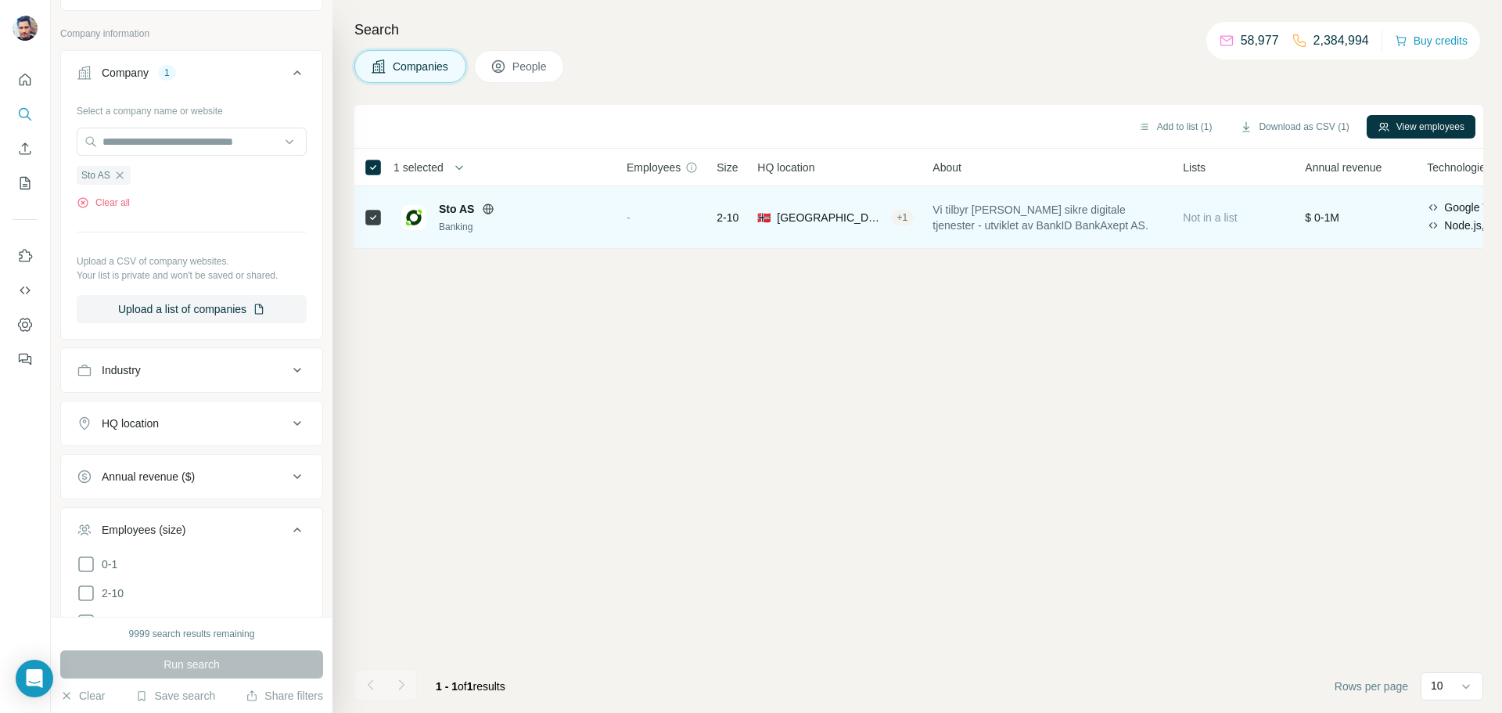
click at [736, 215] on span "2-10" at bounding box center [728, 218] width 22 height 16
drag, startPoint x: 745, startPoint y: 217, endPoint x: 714, endPoint y: 213, distance: 30.8
click at [714, 213] on td "2-10" at bounding box center [727, 217] width 41 height 63
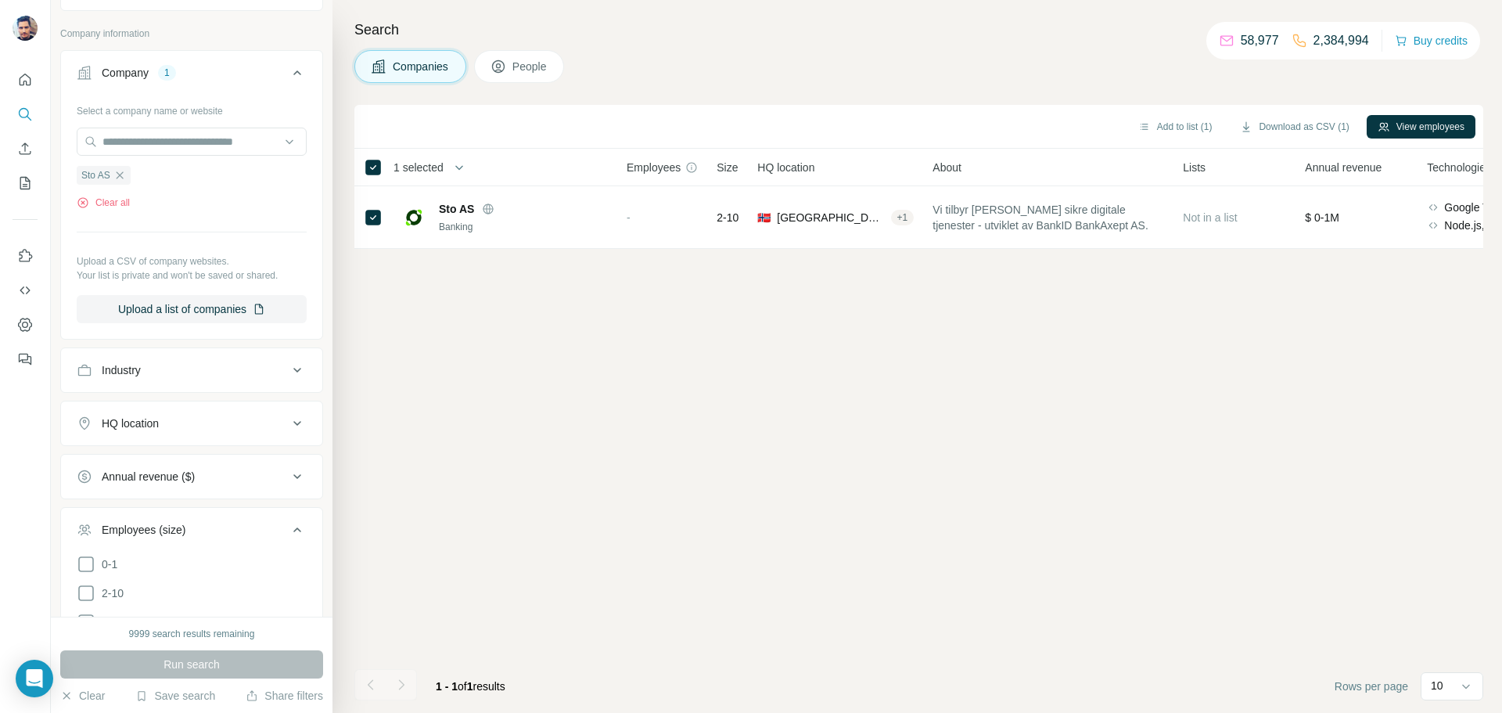
click at [648, 385] on div "Add to list (1) Download as CSV (1) View employees 1 selected Companies Employe…" at bounding box center [918, 409] width 1129 height 608
click at [744, 357] on div "Add to list (1) Download as CSV (1) View employees 1 selected Companies Employe…" at bounding box center [918, 409] width 1129 height 608
